Goal: Task Accomplishment & Management: Manage account settings

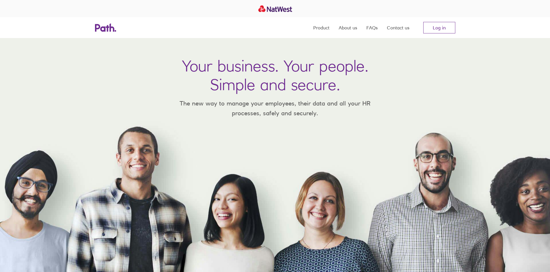
click at [434, 33] on nav "Product About us FAQs Contact us Log in" at bounding box center [384, 27] width 142 height 21
click at [435, 33] on link "Log in" at bounding box center [439, 28] width 32 height 12
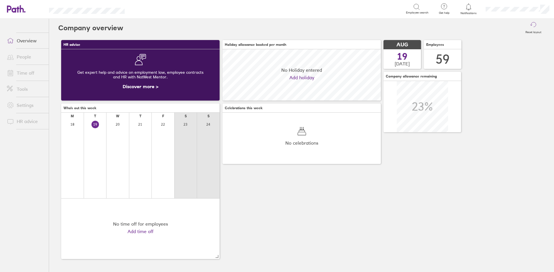
scroll to position [51, 158]
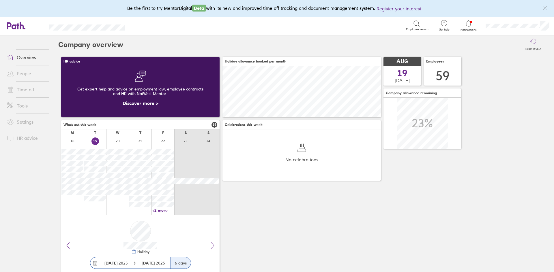
click at [16, 195] on ul "Overview People Time off Tools Settings HR advice" at bounding box center [24, 144] width 49 height 218
click at [43, 127] on link "Settings" at bounding box center [25, 122] width 46 height 12
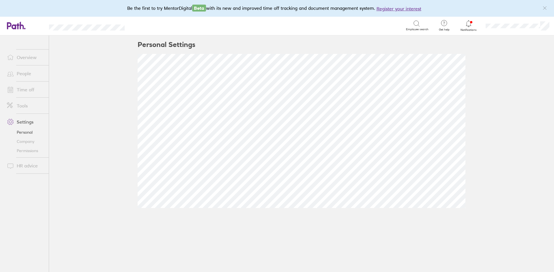
click at [34, 54] on link "Overview" at bounding box center [25, 58] width 46 height 12
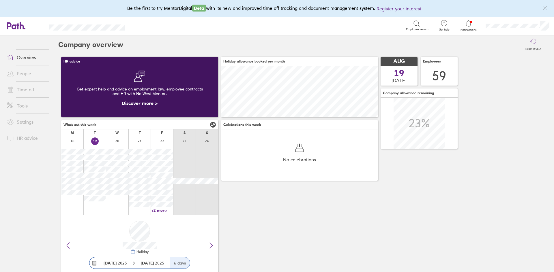
scroll to position [51, 157]
